Goal: Communication & Community: Connect with others

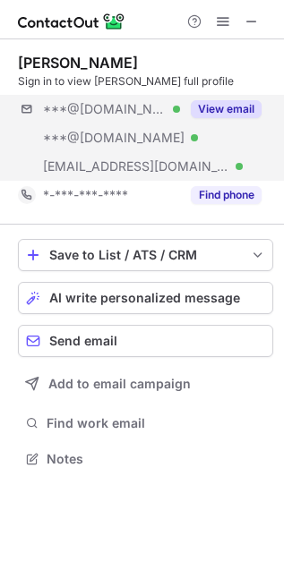
scroll to position [446, 284]
click at [235, 173] on div "***@gmail.com Verified ***@yahoo.com Verified ***@thermofisher.com Verified Vie…" at bounding box center [145, 138] width 255 height 86
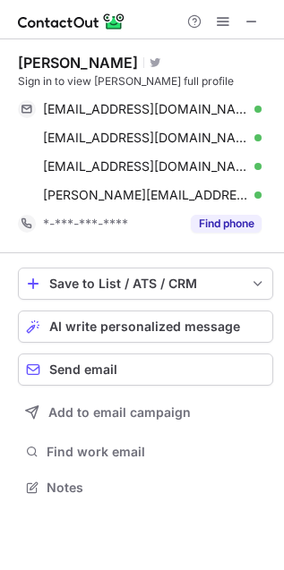
scroll to position [474, 284]
click at [250, 21] on span at bounding box center [251, 21] width 14 height 14
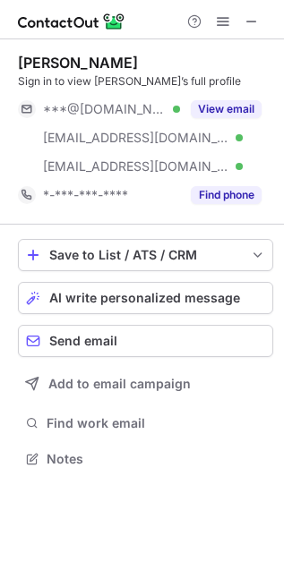
scroll to position [446, 284]
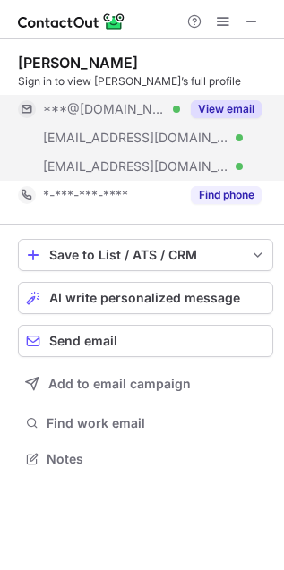
click at [210, 106] on button "View email" at bounding box center [226, 109] width 71 height 18
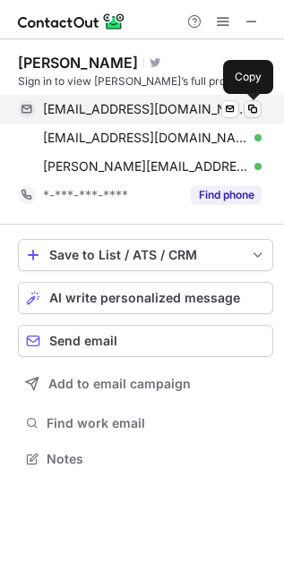
click at [253, 108] on span at bounding box center [252, 109] width 14 height 14
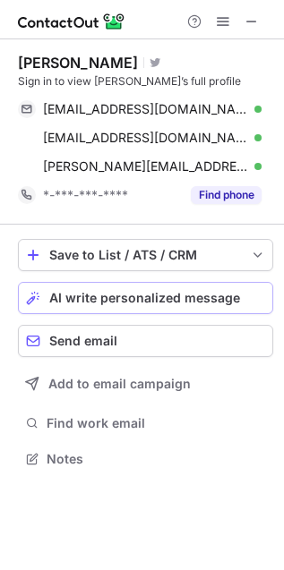
click at [115, 285] on button "AI write personalized message" at bounding box center [145, 298] width 255 height 32
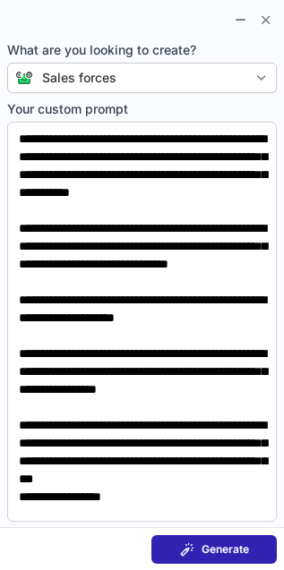
click at [200, 532] on section "Generate" at bounding box center [142, 548] width 284 height 43
click at [200, 547] on div "Generate" at bounding box center [214, 549] width 69 height 14
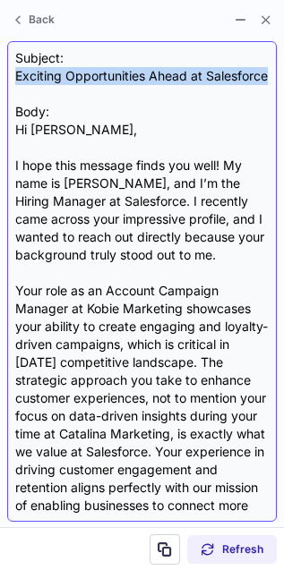
drag, startPoint x: 17, startPoint y: 72, endPoint x: 87, endPoint y: 95, distance: 73.3
click at [87, 95] on div "Subject: Exciting Opportunities Ahead at Salesforce Body: Hi Earl, I hope this …" at bounding box center [141, 281] width 253 height 464
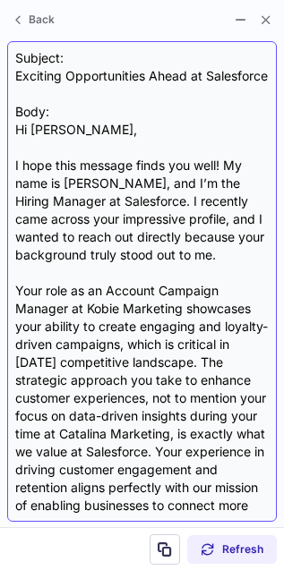
click at [22, 132] on div "Subject: Exciting Opportunities Ahead at Salesforce Body: Hi Earl, I hope this …" at bounding box center [141, 281] width 253 height 464
click at [40, 94] on div "Subject: Exciting Opportunities Ahead at Salesforce Body: Hi Earl, I hope this …" at bounding box center [141, 281] width 253 height 464
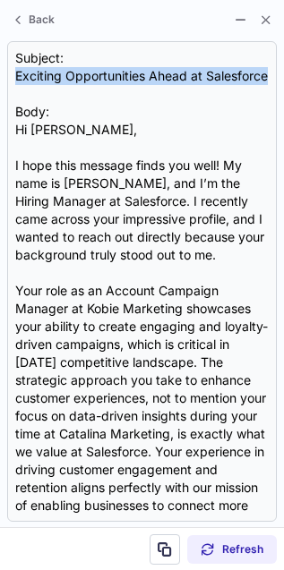
drag, startPoint x: 87, startPoint y: 96, endPoint x: -18, endPoint y: 70, distance: 107.9
click at [0, 70] on html "George Smetzer Visit Twitter profile Sign in to view George’s full profile geor…" at bounding box center [142, 285] width 284 height 570
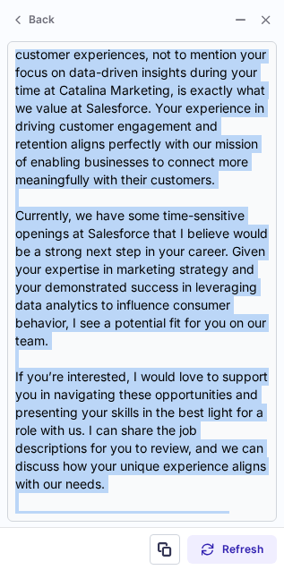
scroll to position [520, 0]
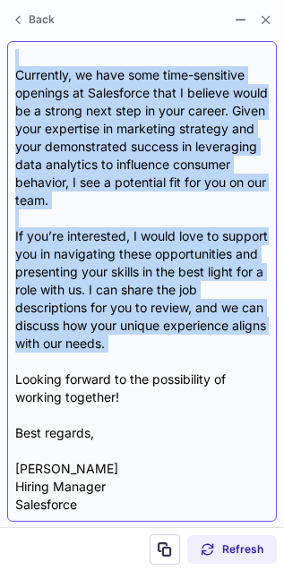
drag, startPoint x: 21, startPoint y: 141, endPoint x: 60, endPoint y: 353, distance: 215.7
click at [59, 354] on div "Subject: Exciting Opportunities Ahead at Salesforce Body: Hi Earl, I hope this …" at bounding box center [141, 281] width 253 height 464
click at [60, 353] on div "Subject: Exciting Opportunities Ahead at Salesforce Body: Hi Earl, I hope this …" at bounding box center [141, 281] width 253 height 464
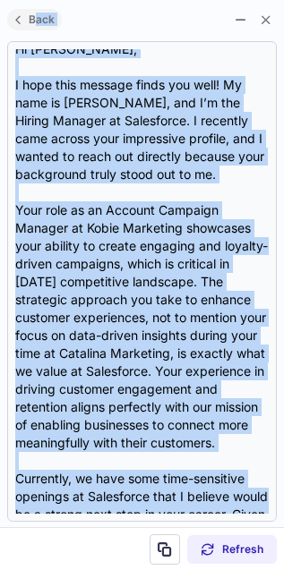
scroll to position [0, 0]
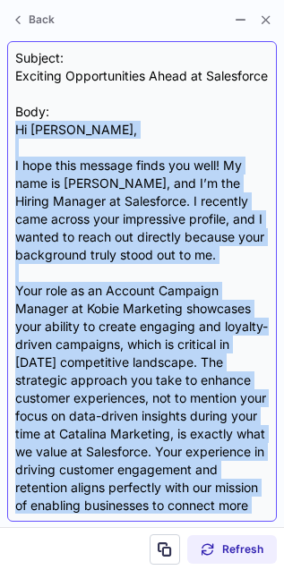
drag, startPoint x: 255, startPoint y: 344, endPoint x: 11, endPoint y: 150, distance: 312.0
click at [11, 150] on div "Subject: Exciting Opportunities Ahead at Salesforce Body: Hi Earl, I hope this …" at bounding box center [141, 281] width 269 height 480
copy div "Hi Earl, I hope this message finds you well! My name is Patrick Franklin, and I…"
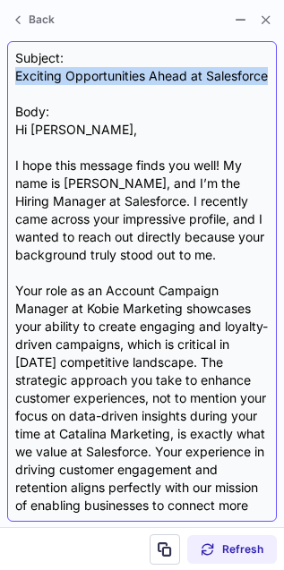
drag, startPoint x: 83, startPoint y: 94, endPoint x: 14, endPoint y: 72, distance: 72.2
click at [14, 72] on div "Subject: Exciting Opportunities Ahead at Salesforce Body: Hi Earl, I hope this …" at bounding box center [141, 281] width 269 height 480
copy div "Exciting Opportunities Ahead at Salesforce"
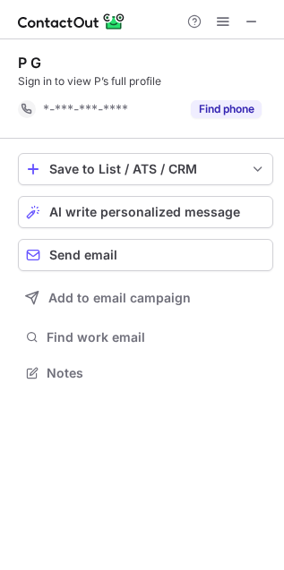
scroll to position [360, 284]
click at [80, 209] on span "AI write personalized message" at bounding box center [144, 212] width 191 height 14
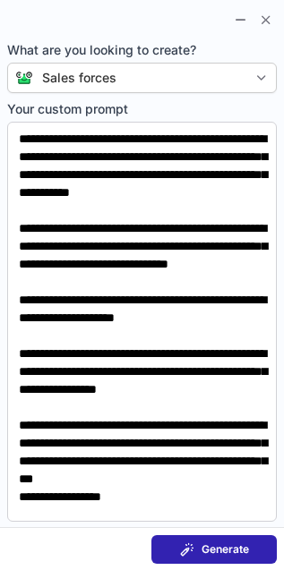
click at [251, 552] on button "Generate" at bounding box center [213, 549] width 125 height 29
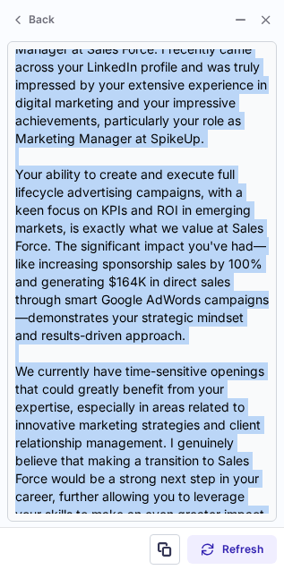
scroll to position [430, 0]
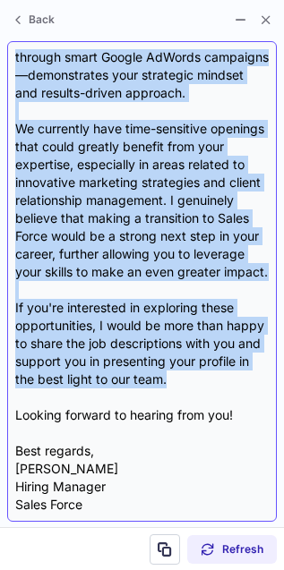
drag, startPoint x: 12, startPoint y: 74, endPoint x: 234, endPoint y: 385, distance: 381.6
click at [234, 385] on div "Subject: Exciting Opportunities at Sales Force Body: Hi {Candidate's Name}, I h…" at bounding box center [141, 281] width 269 height 480
copy div "Exciting Opportunities at Sales Force Body: Hi {Candidate's Name}, I hope this …"
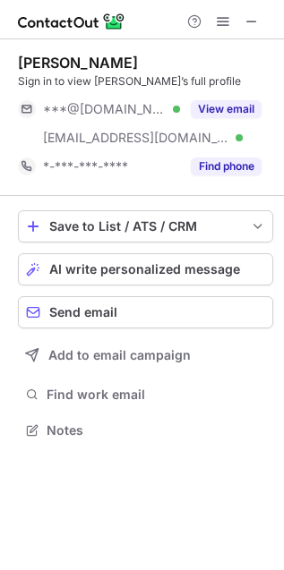
scroll to position [417, 284]
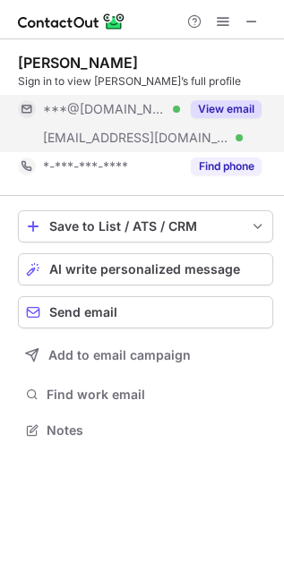
click at [214, 101] on button "View email" at bounding box center [226, 109] width 71 height 18
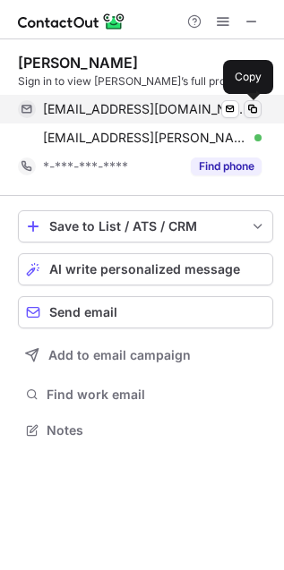
click at [259, 106] on span at bounding box center [252, 109] width 14 height 14
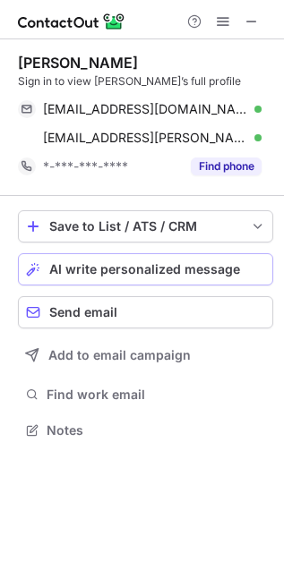
click at [242, 255] on button "AI write personalized message" at bounding box center [145, 269] width 255 height 32
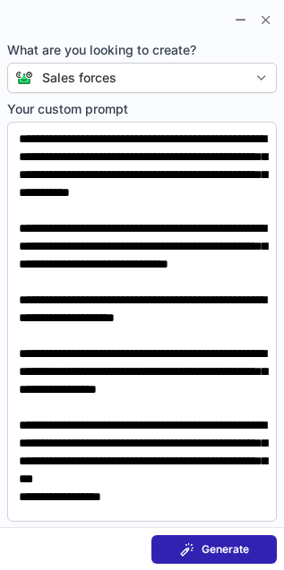
click at [234, 542] on span "Generate" at bounding box center [224, 549] width 47 height 14
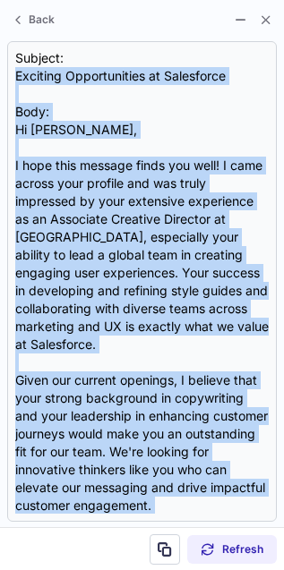
drag, startPoint x: 10, startPoint y: 81, endPoint x: 84, endPoint y: 524, distance: 449.1
click at [84, 524] on section "Subject: Exciting Opportunities at Salesforce Body: Hi Vickie, I hope this mess…" at bounding box center [142, 281] width 284 height 491
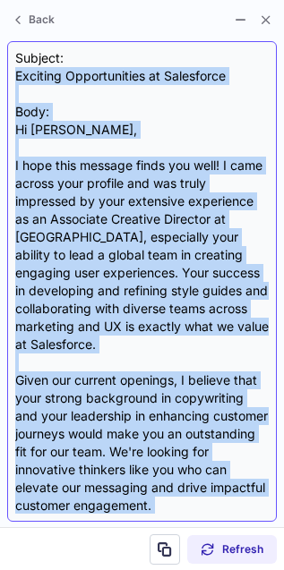
scroll to position [287, 0]
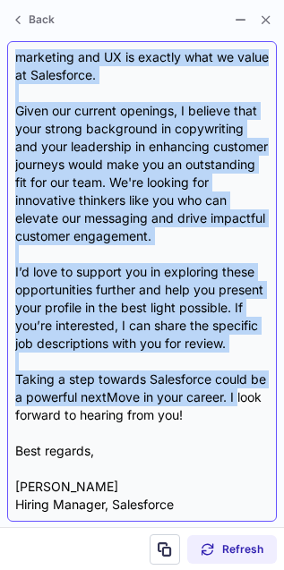
copy div "Exciting Opportunities at Salesforce Body: Hi Vickie, I hope this message finds…"
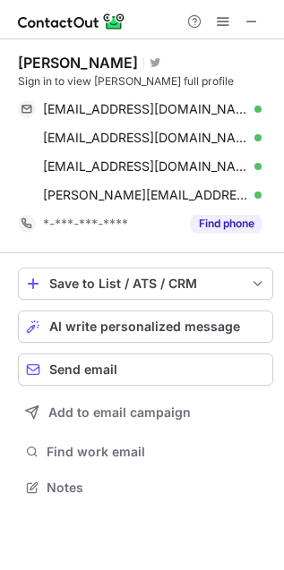
scroll to position [474, 284]
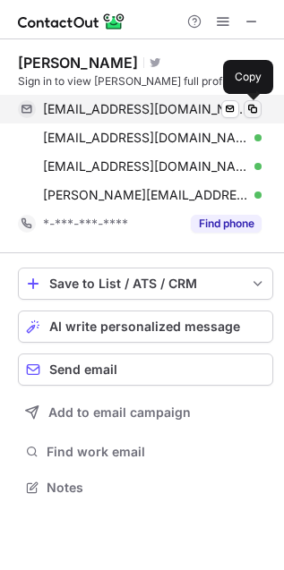
click at [246, 109] on span at bounding box center [252, 109] width 14 height 14
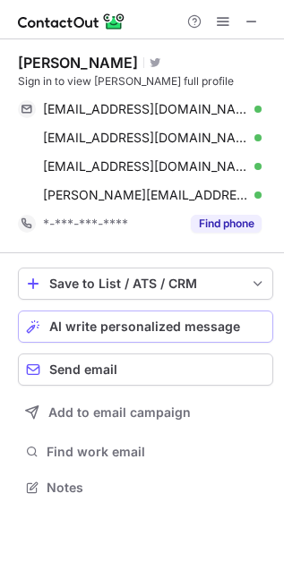
click at [229, 323] on span "AI write personalized message" at bounding box center [144, 326] width 191 height 14
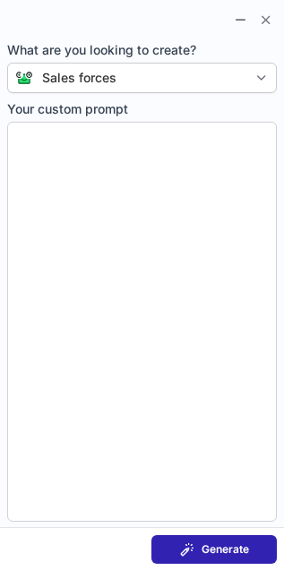
type textarea "**********"
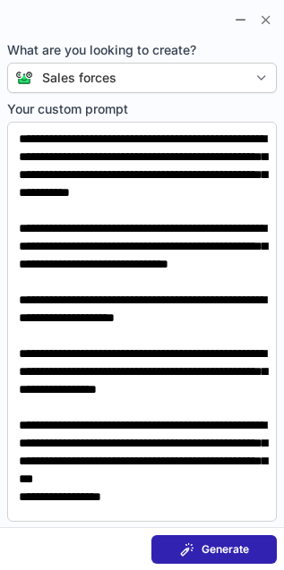
click at [242, 538] on button "Generate" at bounding box center [213, 549] width 125 height 29
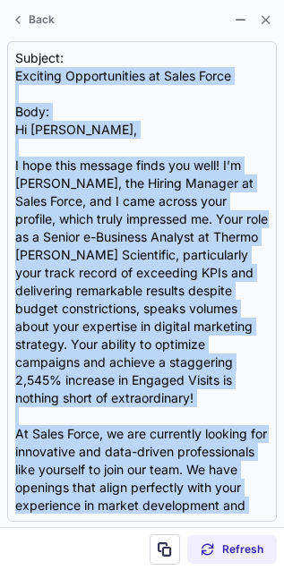
scroll to position [412, 0]
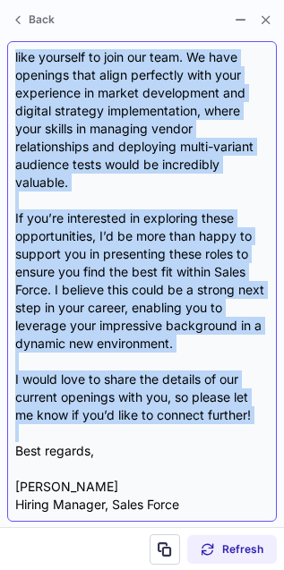
drag, startPoint x: 8, startPoint y: 71, endPoint x: 12, endPoint y: 444, distance: 373.1
click at [12, 444] on div "Subject: Exciting Opportunities at Sales Force Body: Hi Genevieve, I hope this …" at bounding box center [141, 281] width 269 height 480
copy div "Exciting Opportunities at Sales Force Body: Hi Genevieve, I hope this message f…"
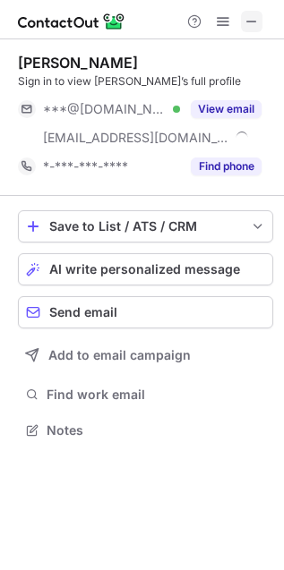
scroll to position [417, 284]
click at [259, 13] on button at bounding box center [251, 21] width 21 height 21
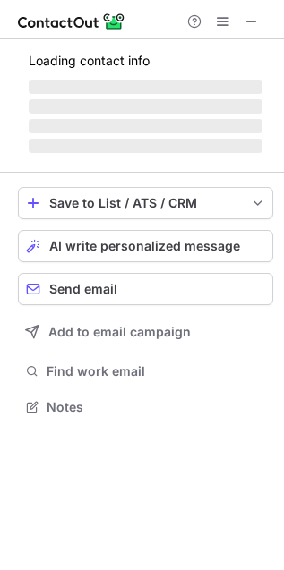
scroll to position [417, 284]
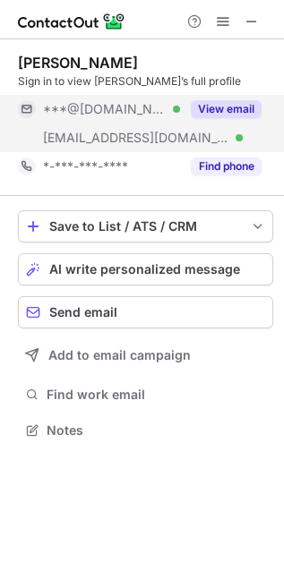
click at [216, 113] on button "View email" at bounding box center [226, 109] width 71 height 18
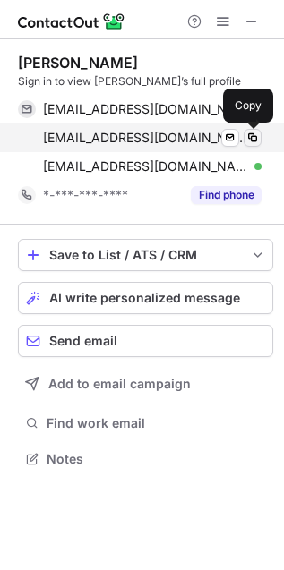
click at [255, 135] on span at bounding box center [252, 138] width 14 height 14
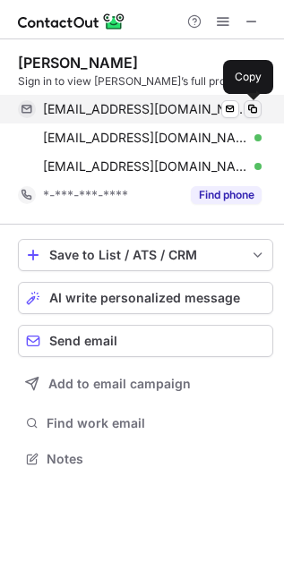
click at [253, 114] on span at bounding box center [252, 109] width 14 height 14
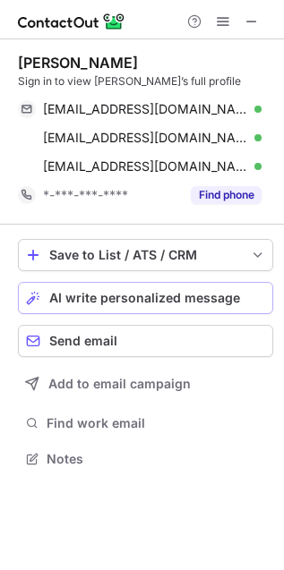
click at [236, 293] on div "AI write personalized message" at bounding box center [157, 298] width 216 height 14
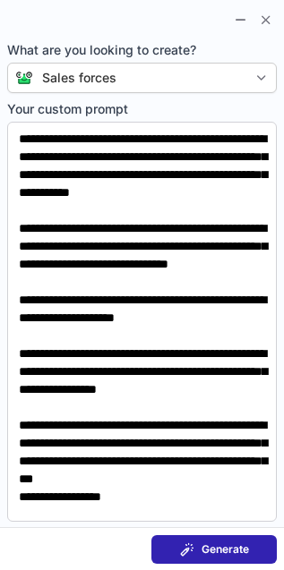
click at [229, 553] on span "Generate" at bounding box center [224, 549] width 47 height 14
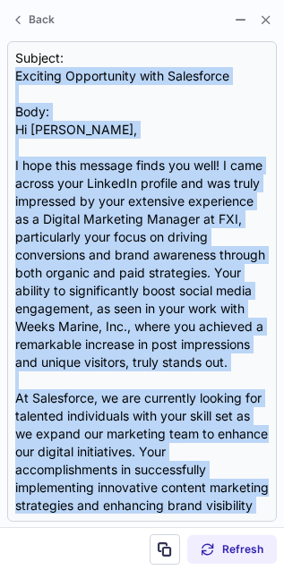
drag, startPoint x: 13, startPoint y: 80, endPoint x: 55, endPoint y: 589, distance: 510.8
click at [55, 569] on html "Brittany Kennedy Sign in to view Brittany’s full profile bmscotland@gmail.com V…" at bounding box center [142, 285] width 284 height 570
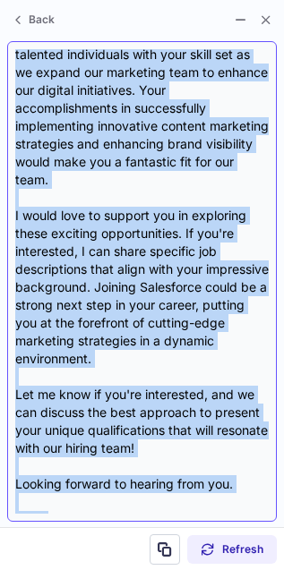
scroll to position [430, 0]
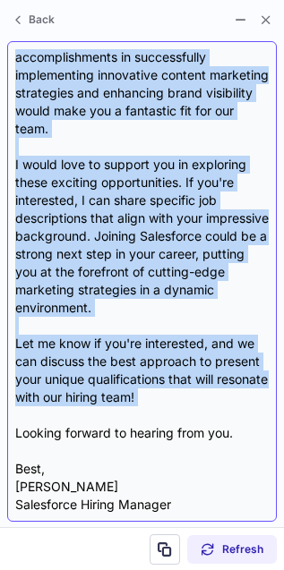
copy div "Exciting Opportunity with Salesforce Body: Hi Brittany, I hope this message fin…"
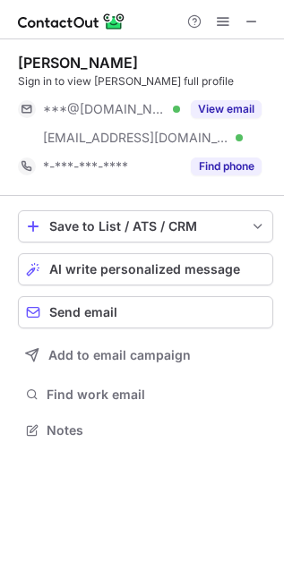
scroll to position [417, 284]
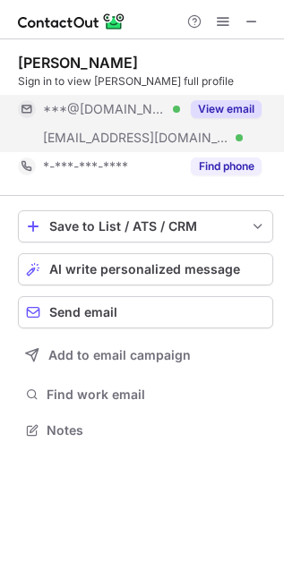
click at [242, 103] on button "View email" at bounding box center [226, 109] width 71 height 18
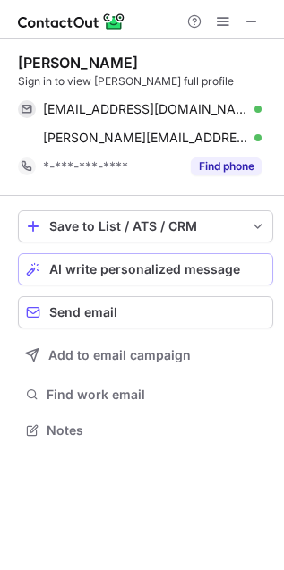
drag, startPoint x: 123, startPoint y: 251, endPoint x: 125, endPoint y: 280, distance: 28.8
click at [125, 280] on div "Save to List / ATS / CRM List Select Lever Connect Greenhouse Connect Salesforc…" at bounding box center [145, 326] width 255 height 261
click at [125, 280] on button "AI write personalized message" at bounding box center [145, 269] width 255 height 32
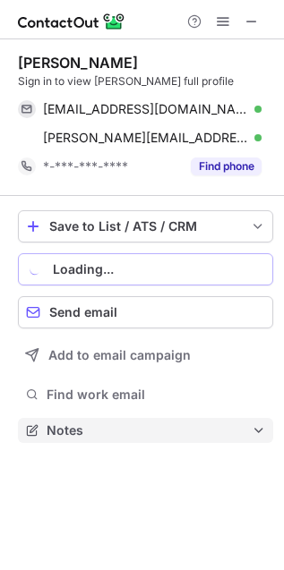
drag, startPoint x: 125, startPoint y: 280, endPoint x: 225, endPoint y: 419, distance: 171.1
click at [225, 419] on div "Save to List / ATS / CRM List Select Lever Connect Greenhouse Connect Salesforc…" at bounding box center [145, 326] width 255 height 261
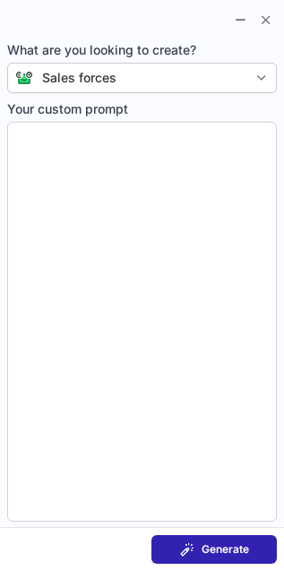
type textarea "**********"
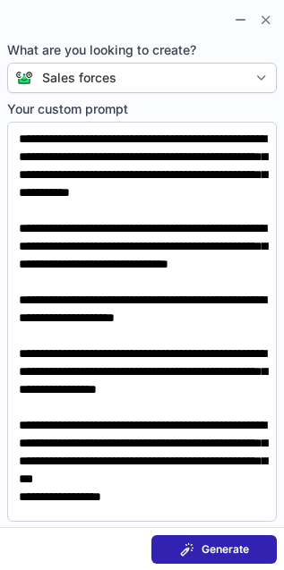
drag, startPoint x: 253, startPoint y: 543, endPoint x: -482, endPoint y: 370, distance: 755.5
click at [0, 370] on html "[PERSON_NAME] Sign in to view [PERSON_NAME] full profile [EMAIL_ADDRESS][DOMAIN…" at bounding box center [142, 285] width 284 height 570
drag, startPoint x: 232, startPoint y: 550, endPoint x: -562, endPoint y: 455, distance: 799.3
click at [0, 455] on html "Farren Bennett Sign in to view Farren’s full profile farrenb@aol.com Verified S…" at bounding box center [142, 285] width 284 height 570
click at [242, 550] on span "Generate" at bounding box center [224, 549] width 47 height 14
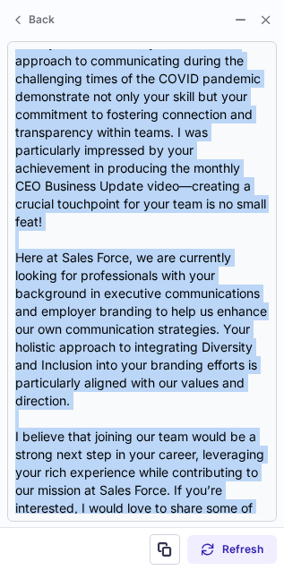
scroll to position [502, 0]
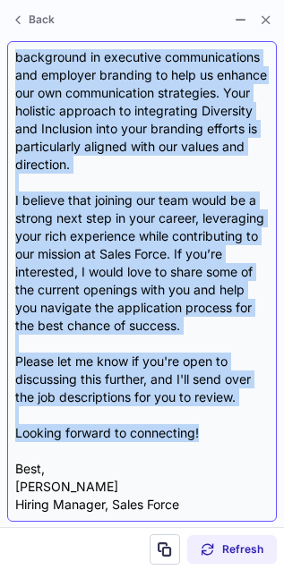
drag, startPoint x: 15, startPoint y: 81, endPoint x: 250, endPoint y: 421, distance: 413.7
click at [249, 422] on div "Subject: Exciting Opportunity with Sales Force Body: Hi Farren, I hope this mes…" at bounding box center [141, 281] width 253 height 464
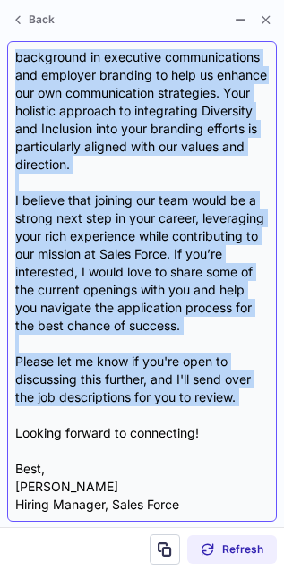
copy div "Exciting Opportunity with Sales Force Body: Hi Farren, I hope this message find…"
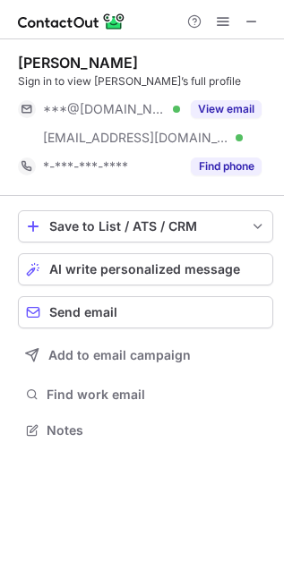
scroll to position [417, 284]
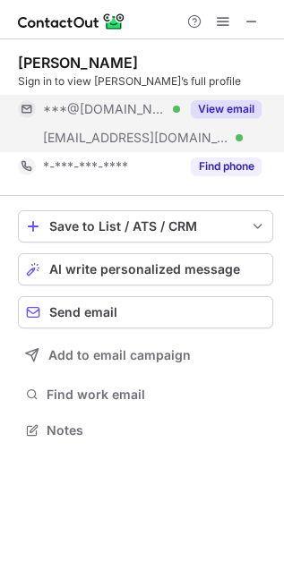
click at [232, 106] on button "View email" at bounding box center [226, 109] width 71 height 18
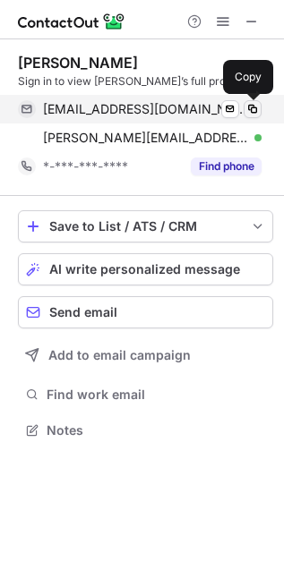
click at [250, 103] on span at bounding box center [252, 109] width 14 height 14
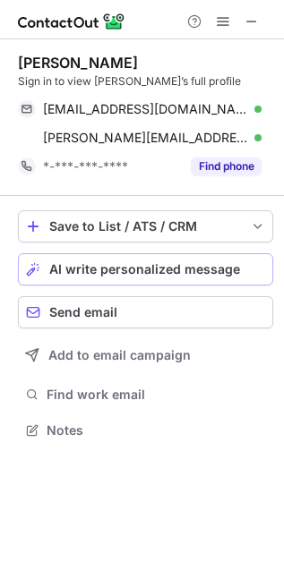
click at [212, 271] on span "AI write personalized message" at bounding box center [144, 269] width 191 height 14
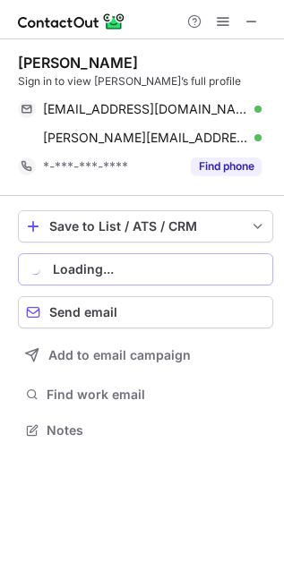
click at [240, 545] on div "Karla Attanasio Sign in to view Karla’s full profile karlaattanasio@gmail.com V…" at bounding box center [142, 304] width 284 height 531
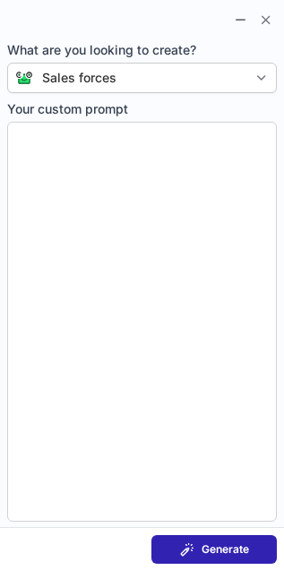
type textarea "**********"
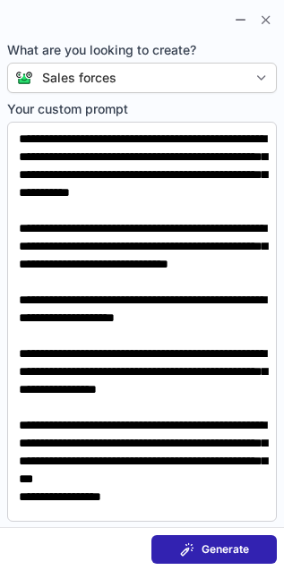
click at [191, 545] on span at bounding box center [187, 549] width 14 height 14
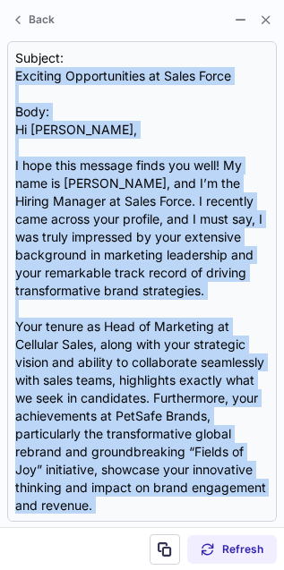
scroll to position [448, 0]
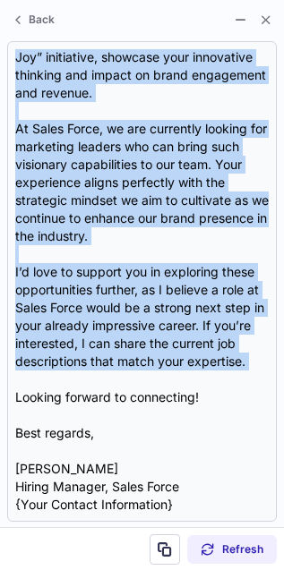
drag, startPoint x: 17, startPoint y: 77, endPoint x: -7, endPoint y: 387, distance: 311.4
click at [0, 387] on html "Karla Attanasio Sign in to view Karla’s full profile karlaattanasio@gmail.com V…" at bounding box center [142, 285] width 284 height 570
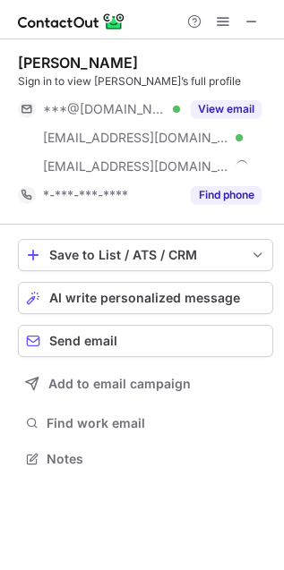
scroll to position [446, 284]
